Goal: Navigation & Orientation: Find specific page/section

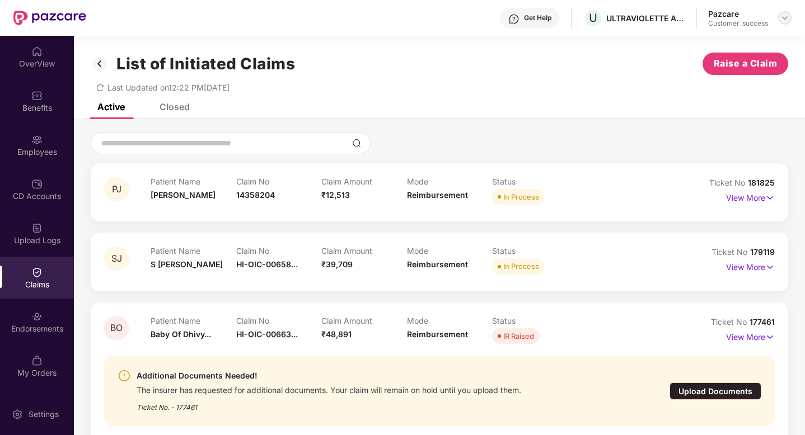
click at [784, 16] on img at bounding box center [784, 17] width 9 height 9
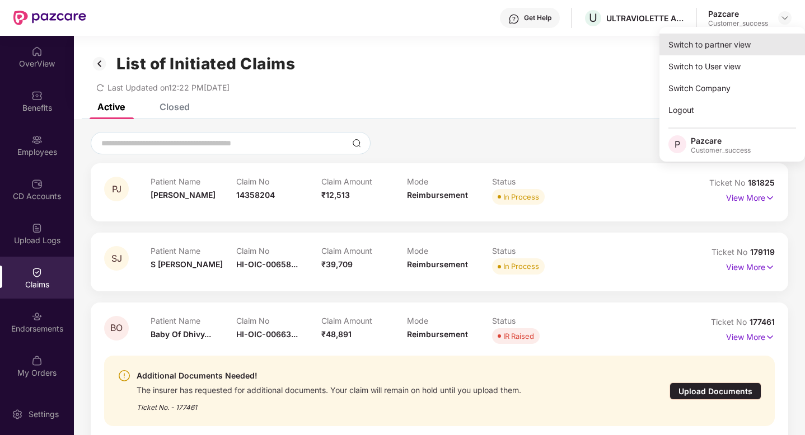
click at [739, 49] on div "Switch to partner view" at bounding box center [732, 45] width 146 height 22
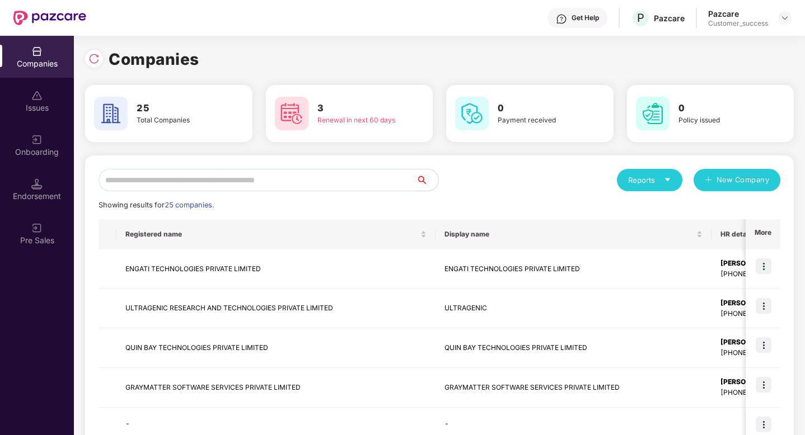
click at [358, 187] on input "text" at bounding box center [257, 180] width 317 height 22
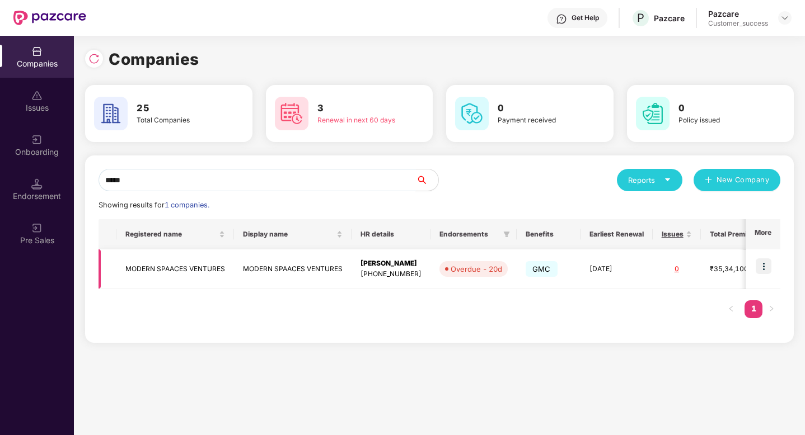
type input "*****"
click at [760, 264] on img at bounding box center [764, 267] width 16 height 16
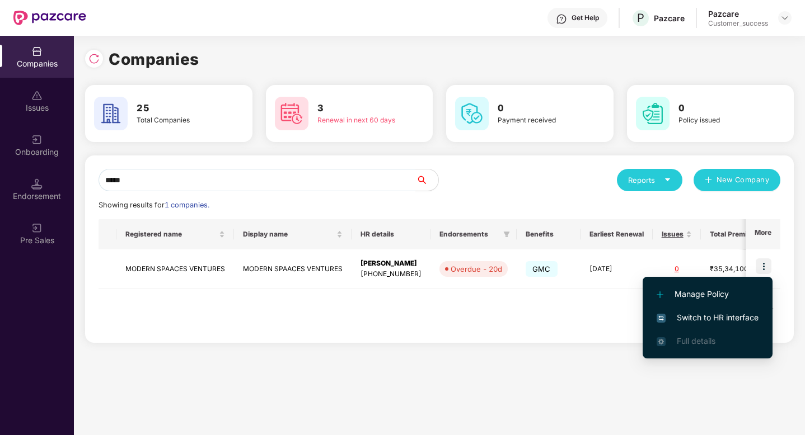
click at [728, 318] on span "Switch to HR interface" at bounding box center [708, 318] width 102 height 12
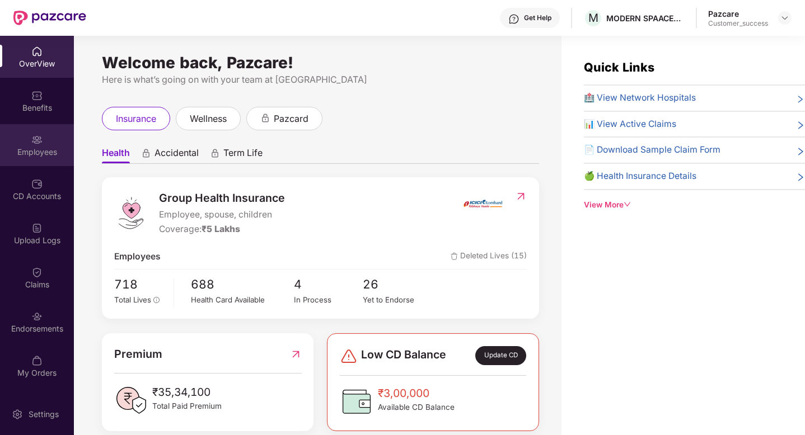
click at [34, 144] on img at bounding box center [36, 139] width 11 height 11
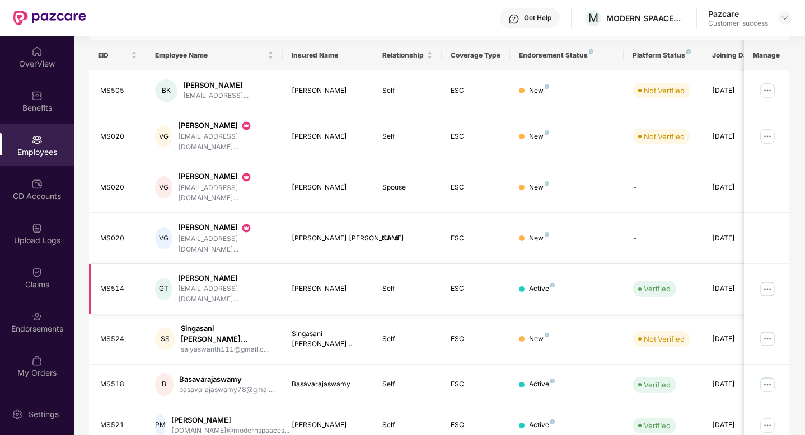
scroll to position [262, 0]
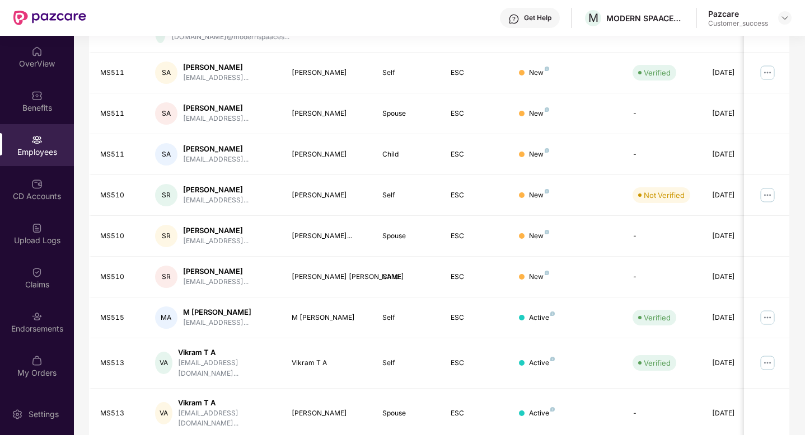
scroll to position [252, 0]
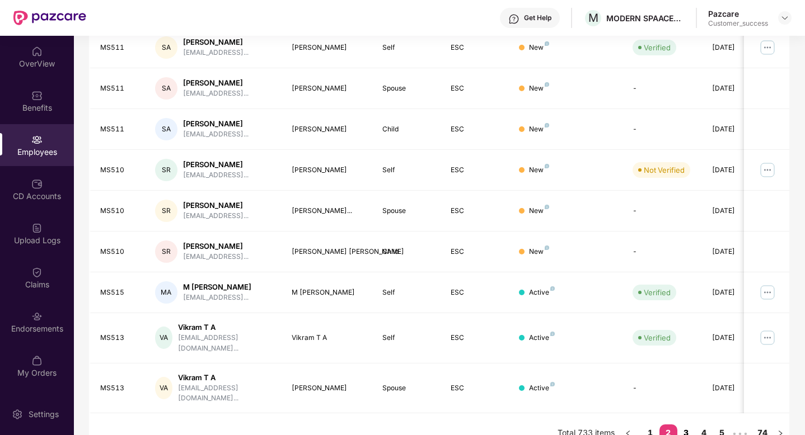
click at [686, 425] on link "3" at bounding box center [686, 433] width 18 height 17
